Goal: Task Accomplishment & Management: Use online tool/utility

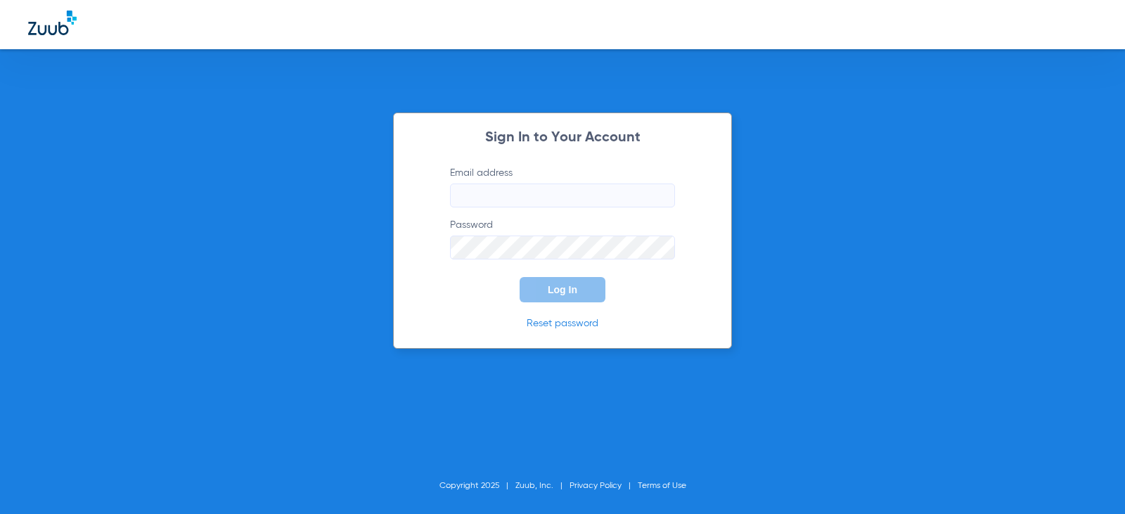
click at [568, 204] on input "Email address" at bounding box center [562, 196] width 225 height 24
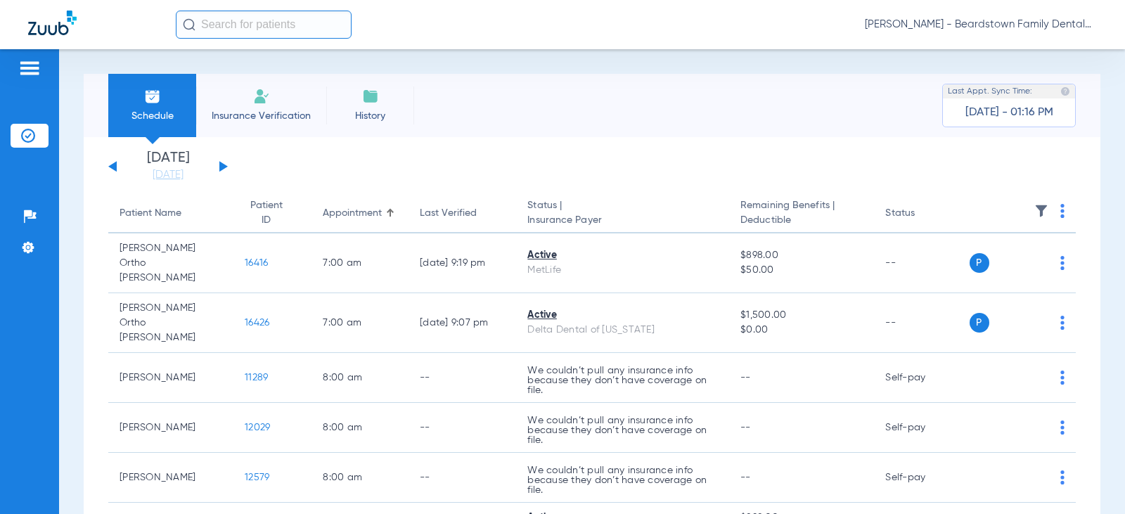
click at [279, 113] on span "Insurance Verification" at bounding box center [261, 116] width 109 height 14
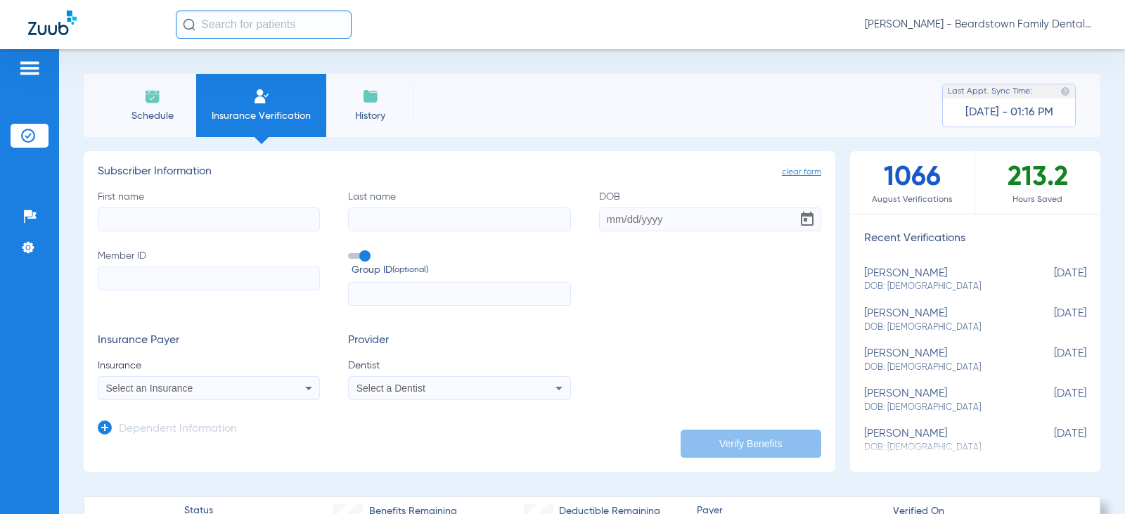
click at [260, 215] on input "First name" at bounding box center [209, 219] width 222 height 24
paste input "[PERSON_NAME]"
type input "[PERSON_NAME]"
click at [440, 208] on input "Last name" at bounding box center [459, 219] width 222 height 24
paste input "[PERSON_NAME]"
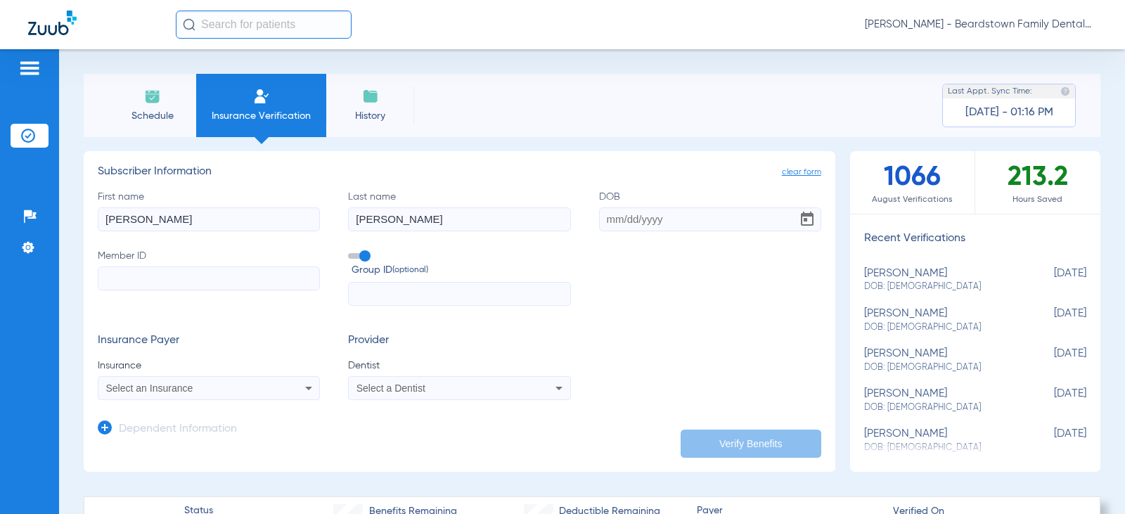
type input "[PERSON_NAME]"
click at [604, 220] on input "DOB" at bounding box center [710, 219] width 222 height 24
type input "[DATE]"
click at [147, 288] on input "Member ID" at bounding box center [209, 279] width 222 height 24
click at [131, 276] on input "Member ID Required" at bounding box center [209, 279] width 222 height 24
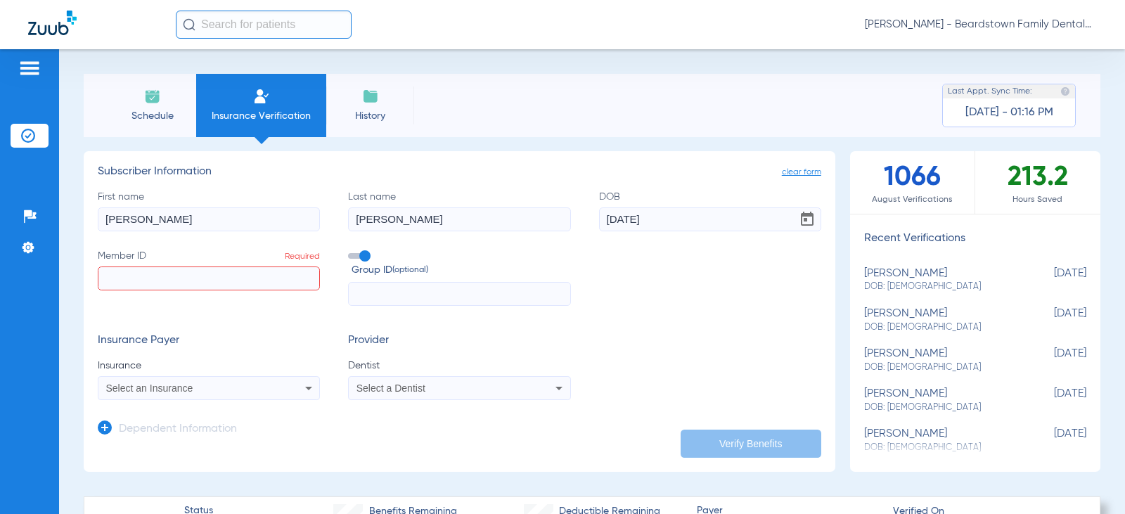
paste input "H73966298"
type input "H73966298"
click at [392, 296] on input "text" at bounding box center [459, 294] width 222 height 24
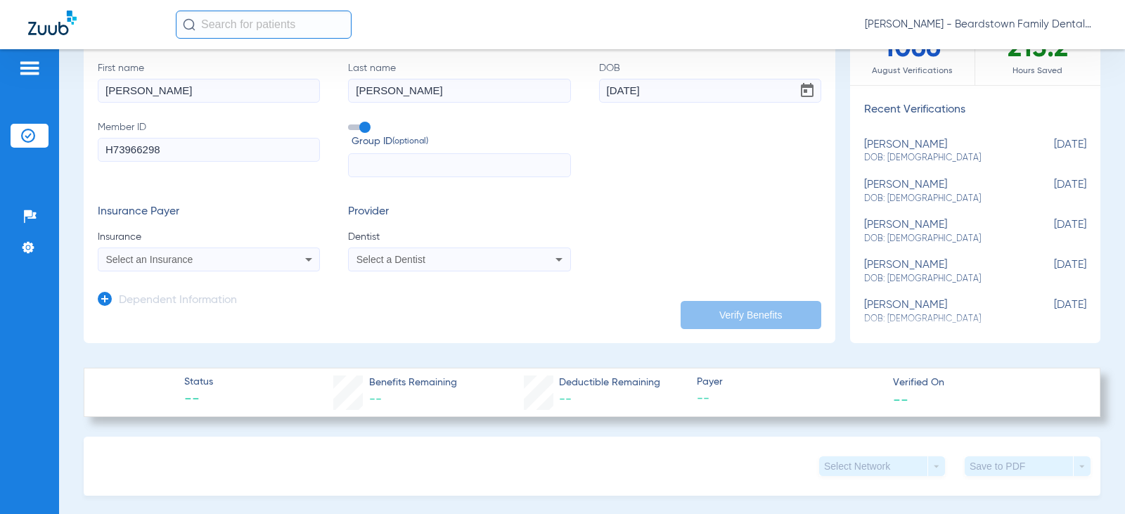
scroll to position [141, 0]
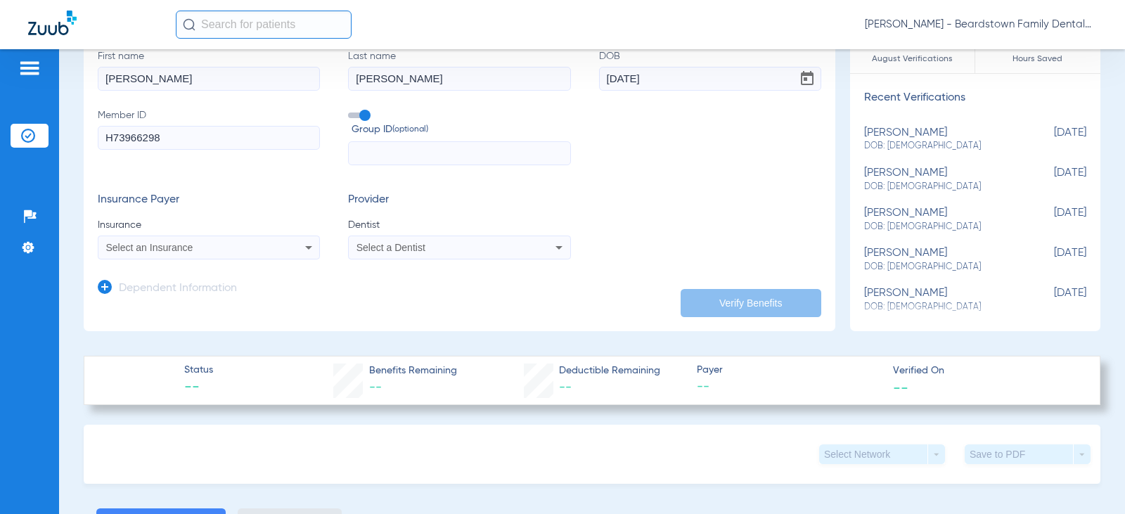
click at [293, 243] on div "Select an Insurance" at bounding box center [208, 247] width 221 height 17
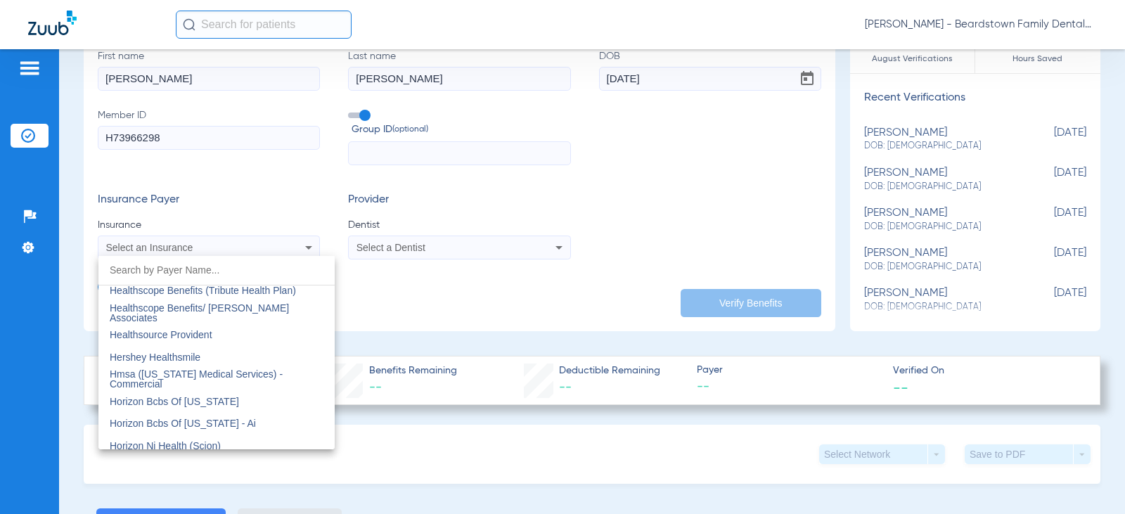
scroll to position [5134, 0]
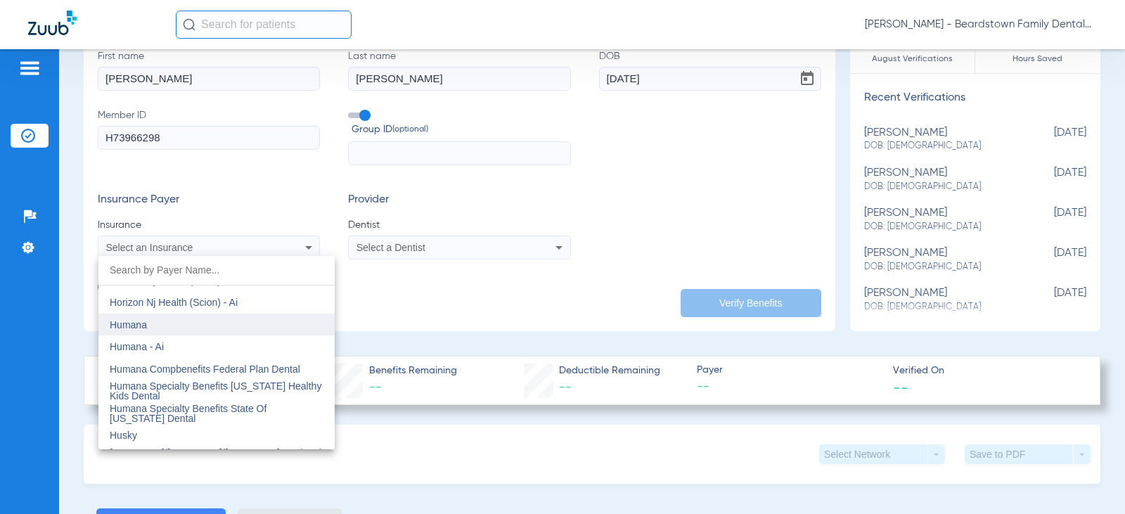
click at [169, 328] on mat-option "Humana" at bounding box center [216, 325] width 236 height 23
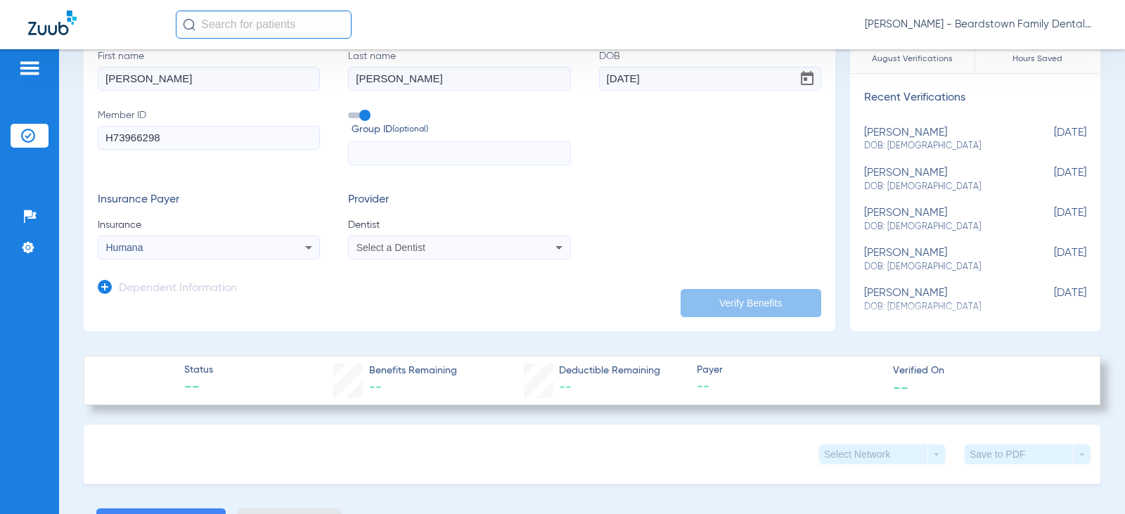
click at [402, 245] on span "Select a Dentist" at bounding box center [391, 247] width 69 height 11
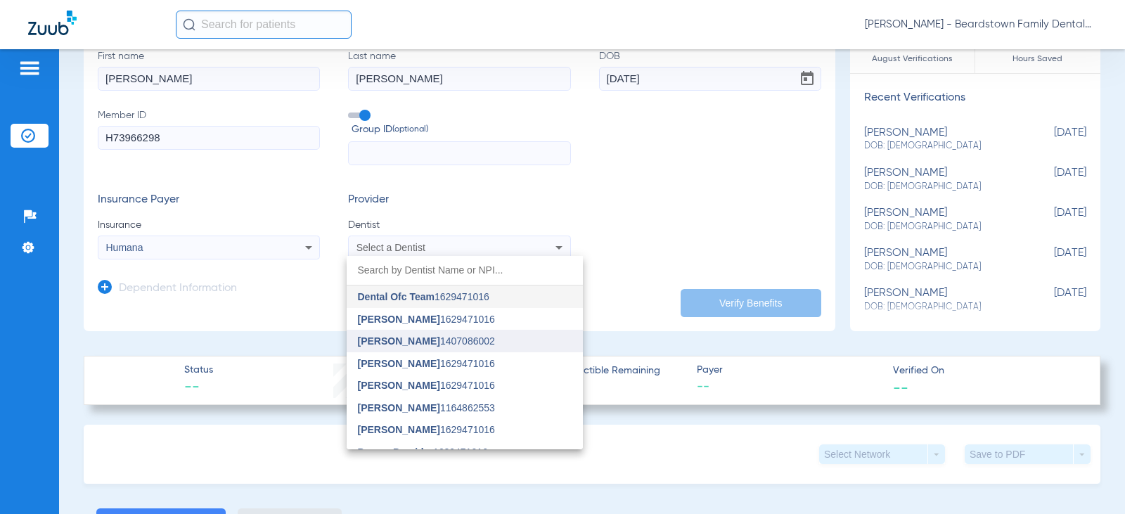
type input "j"
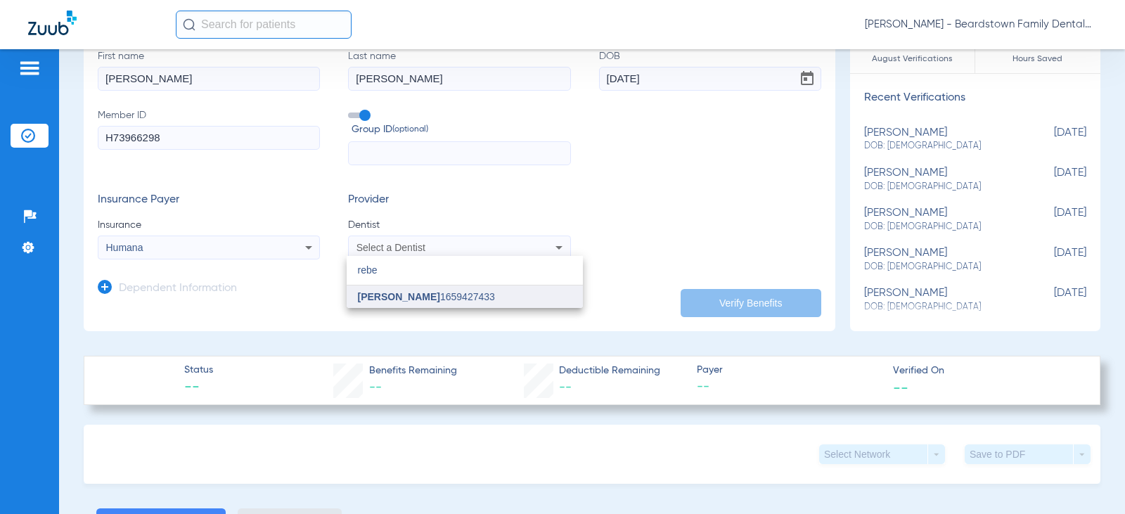
type input "rebe"
click at [414, 298] on span "[PERSON_NAME]" at bounding box center [399, 296] width 82 height 11
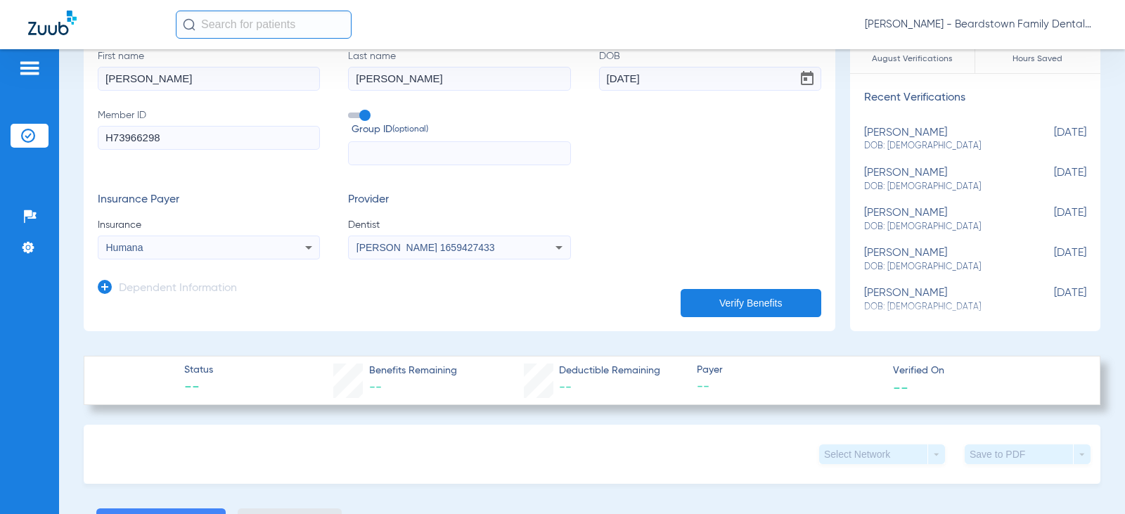
click at [753, 299] on button "Verify Benefits" at bounding box center [751, 303] width 141 height 28
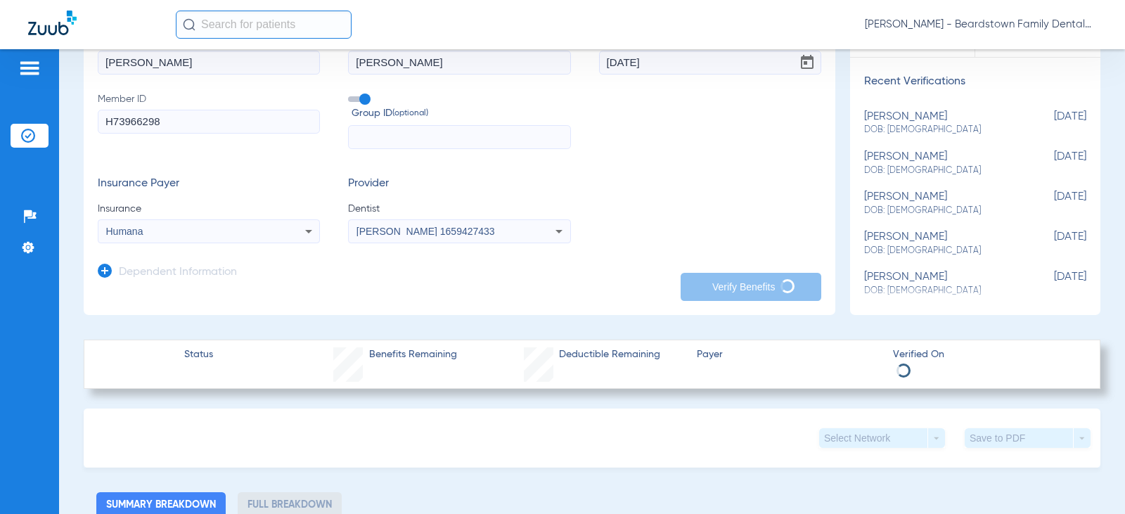
scroll to position [211, 0]
